Goal: Information Seeking & Learning: Learn about a topic

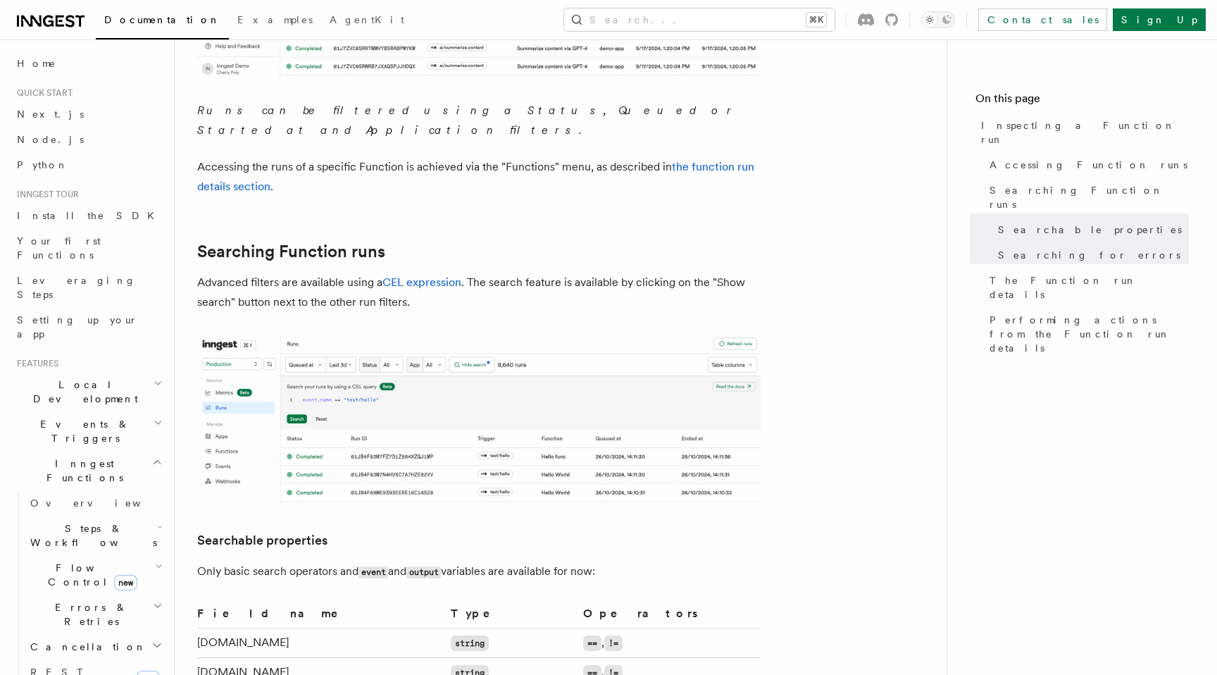
scroll to position [54, 0]
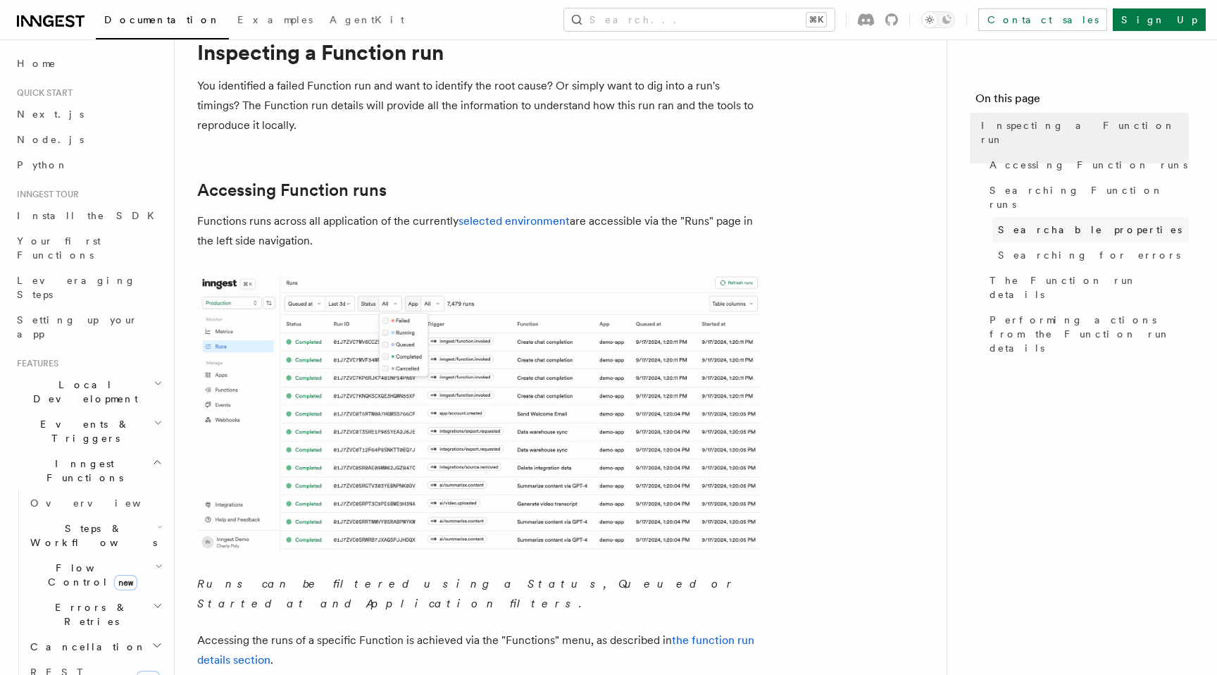
click at [1076, 223] on span "Searchable properties" at bounding box center [1090, 230] width 184 height 14
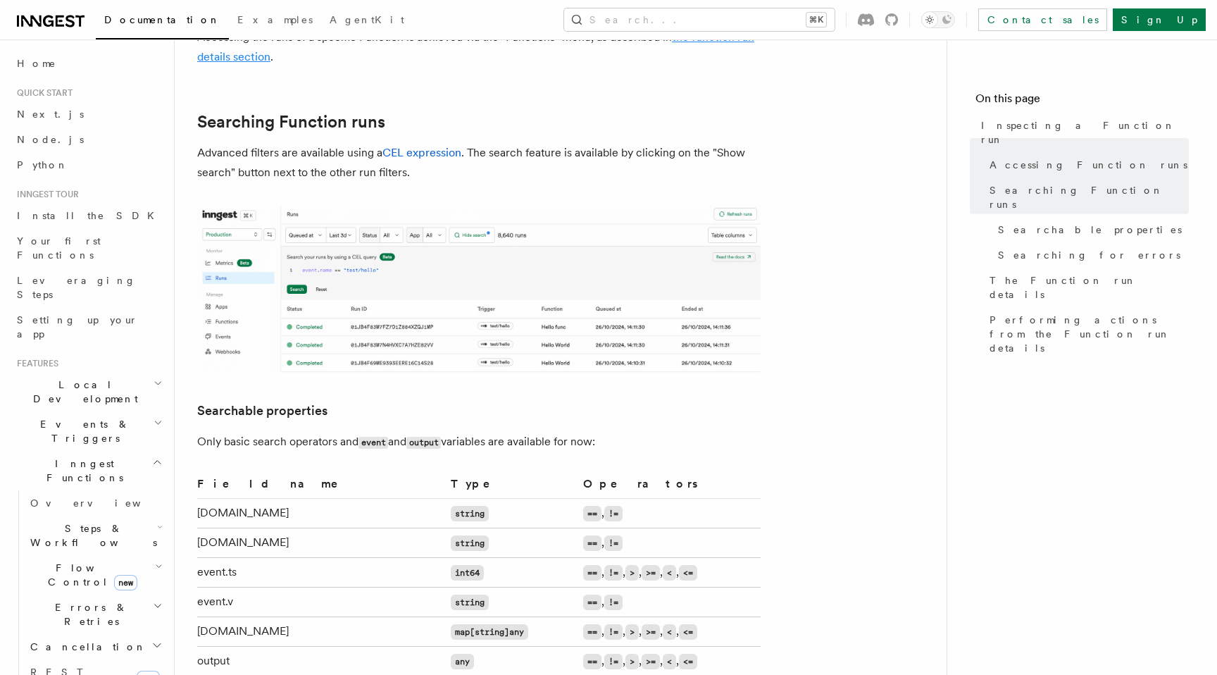
scroll to position [661, 0]
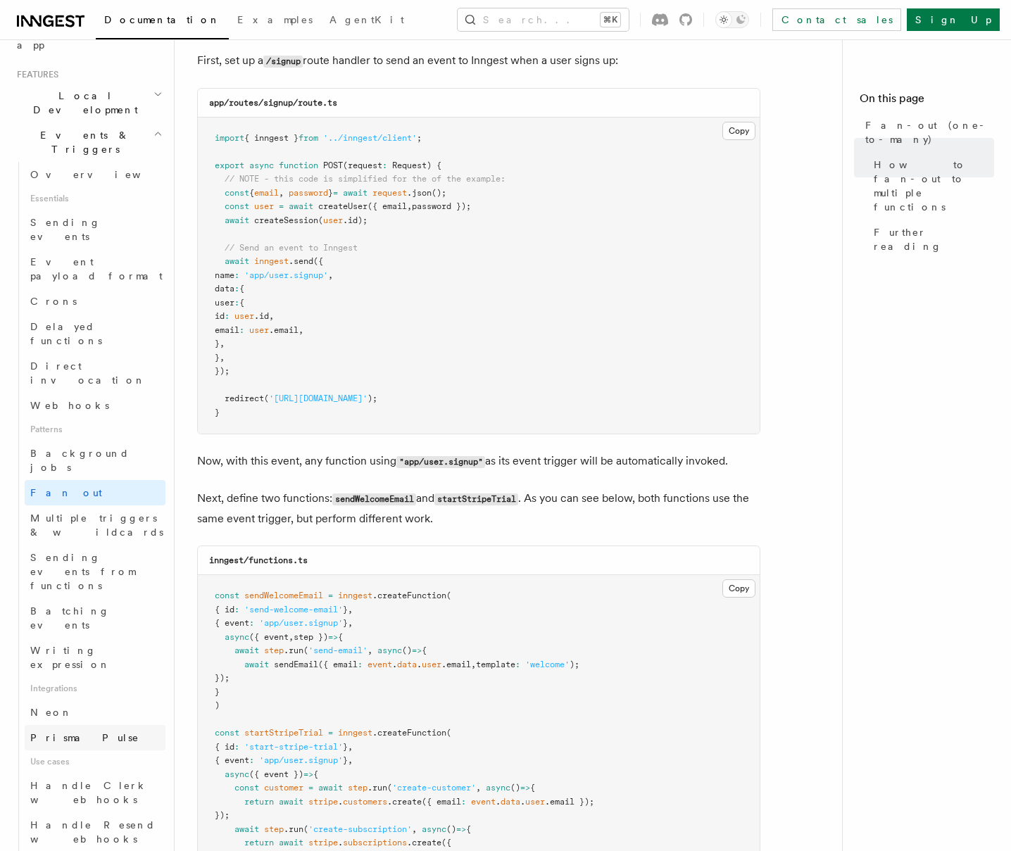
scroll to position [287, 0]
click at [122, 442] on link "Background jobs" at bounding box center [95, 461] width 141 height 39
